Goal: Information Seeking & Learning: Learn about a topic

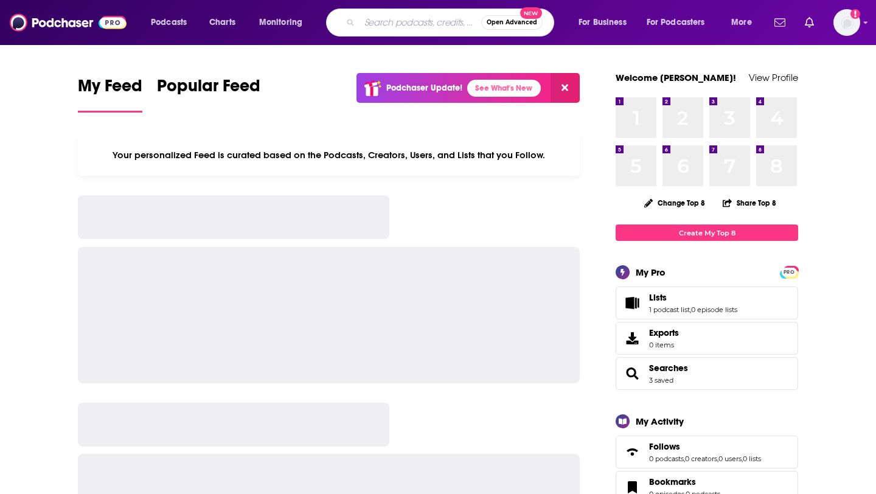
click at [380, 26] on input "Search podcasts, credits, & more..." at bounding box center [421, 22] width 122 height 19
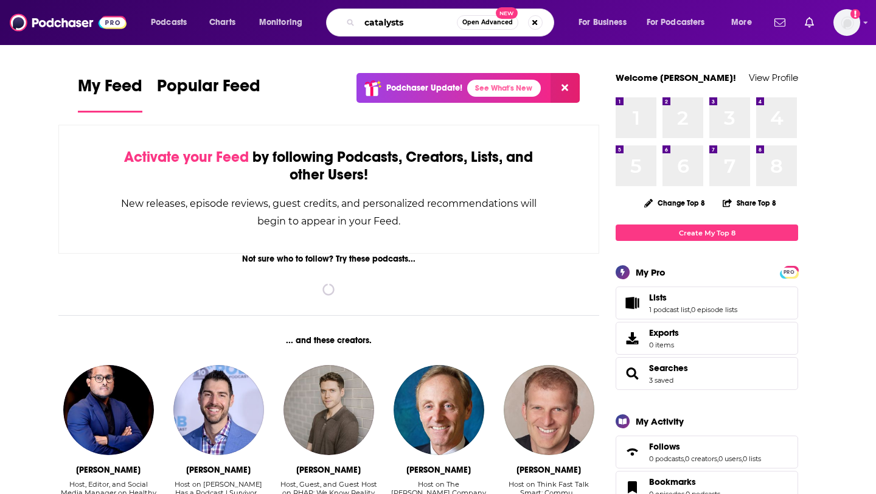
type input "catalysts"
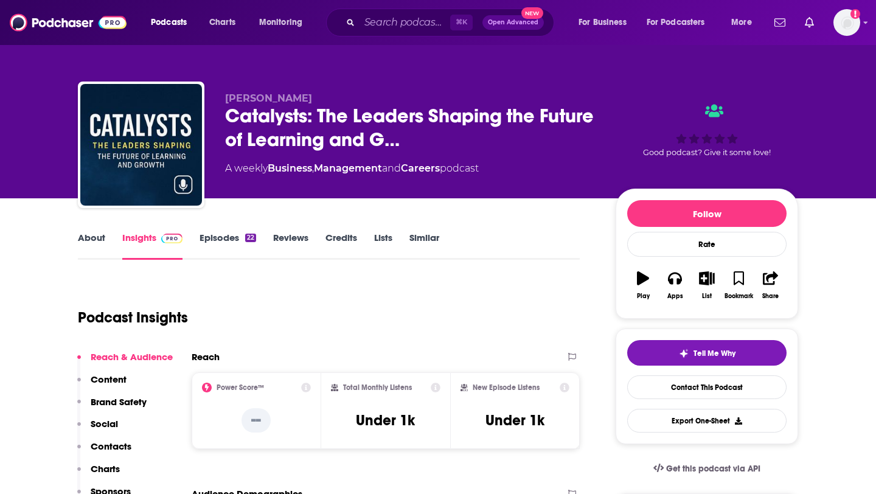
click at [227, 234] on link "Episodes 22" at bounding box center [228, 246] width 57 height 28
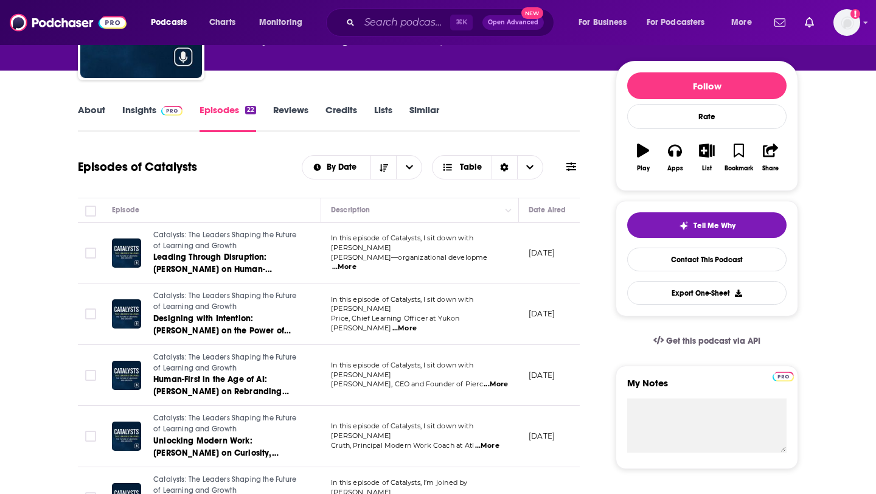
scroll to position [133, 0]
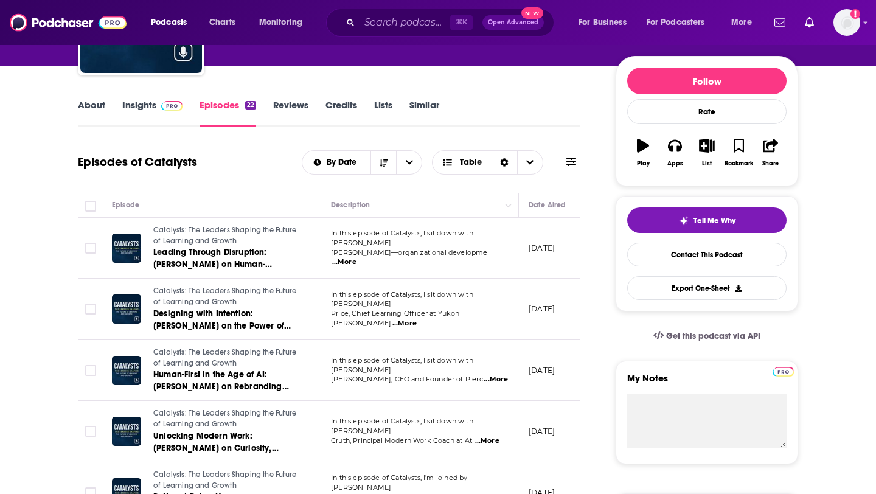
click at [161, 102] on img at bounding box center [171, 106] width 21 height 10
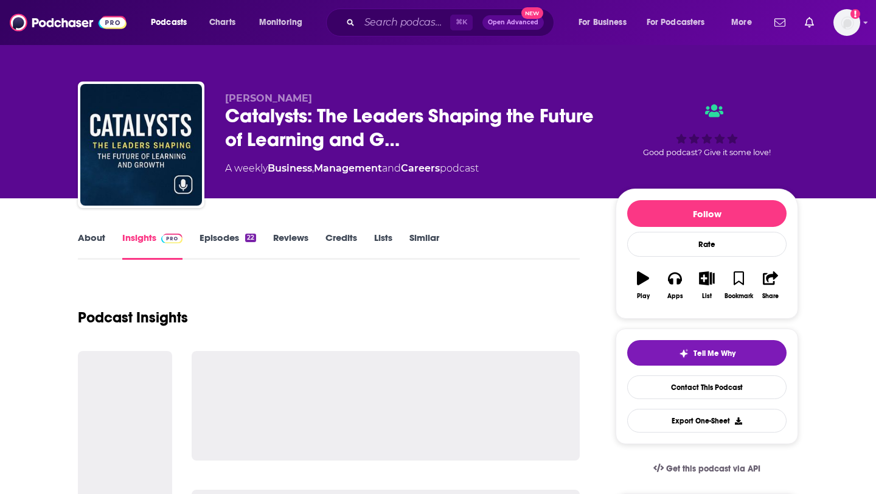
click at [234, 241] on link "Episodes 22" at bounding box center [228, 246] width 57 height 28
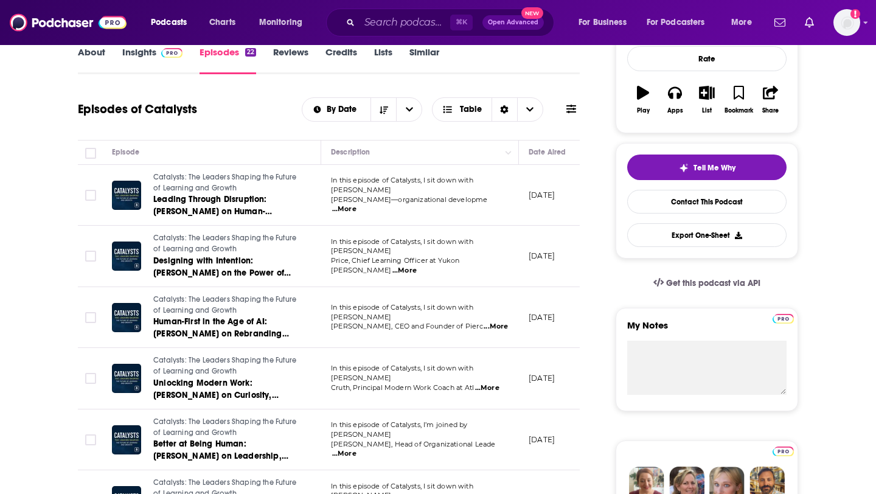
scroll to position [175, 0]
